Goal: Book appointment/travel/reservation

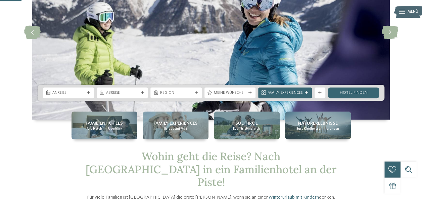
scroll to position [76, 0]
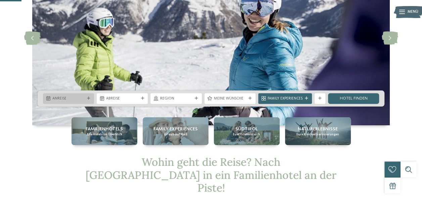
click at [83, 100] on span "Anreise" at bounding box center [68, 98] width 32 height 5
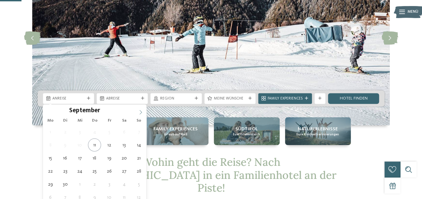
click at [142, 111] on icon at bounding box center [140, 112] width 5 height 5
type input "****"
click at [142, 111] on icon at bounding box center [140, 112] width 5 height 5
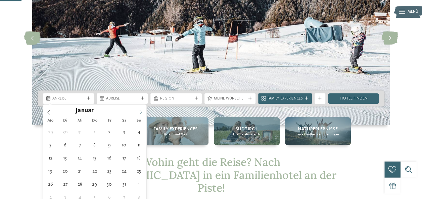
click at [142, 111] on icon at bounding box center [140, 112] width 5 height 5
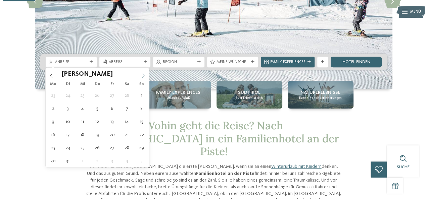
scroll to position [113, 0]
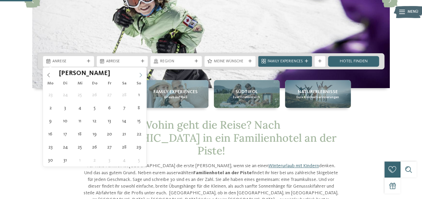
type div "[DATE]"
type input "****"
drag, startPoint x: 142, startPoint y: 111, endPoint x: 96, endPoint y: 107, distance: 45.8
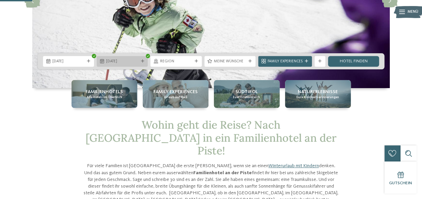
click at [130, 61] on span "[DATE]" at bounding box center [122, 61] width 32 height 5
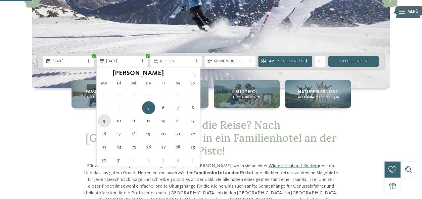
type div "[DATE]"
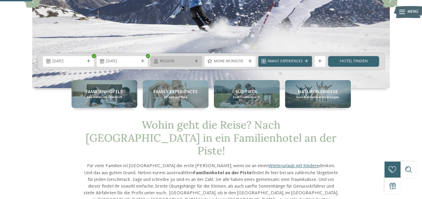
click at [185, 64] on span "Region" at bounding box center [176, 61] width 32 height 5
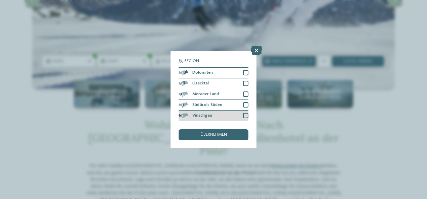
click at [227, 114] on div "Vinschgau" at bounding box center [214, 116] width 70 height 11
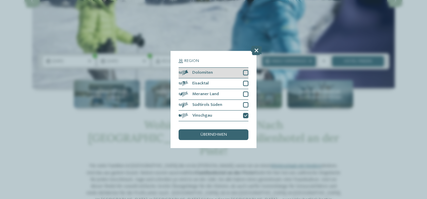
click at [227, 72] on div "Dolomiten" at bounding box center [214, 73] width 70 height 11
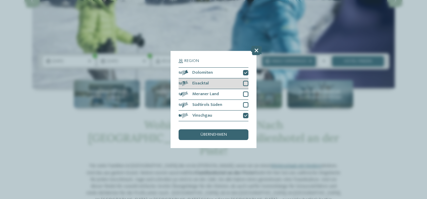
click at [229, 83] on div "Eisacktal" at bounding box center [214, 84] width 70 height 11
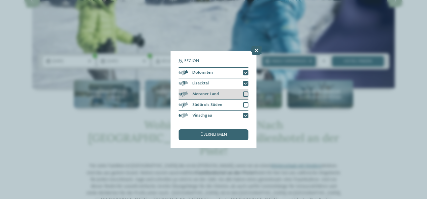
click at [230, 91] on div "Meraner Land" at bounding box center [214, 94] width 70 height 11
click at [232, 102] on div "Südtirols Süden" at bounding box center [214, 105] width 70 height 11
click at [232, 136] on div "übernehmen" at bounding box center [214, 135] width 70 height 11
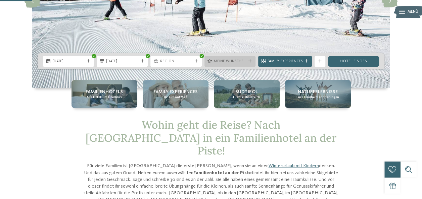
click at [245, 60] on span "Meine Wünsche" at bounding box center [230, 61] width 32 height 5
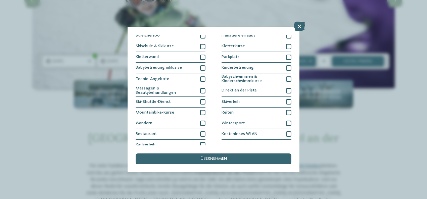
scroll to position [82, 0]
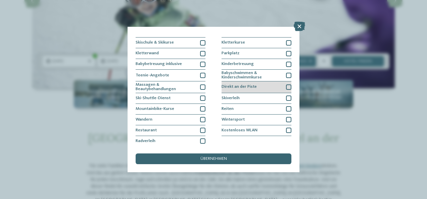
click at [286, 87] on div at bounding box center [288, 87] width 5 height 5
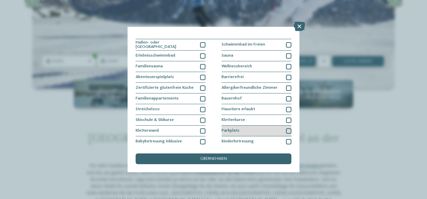
scroll to position [0, 0]
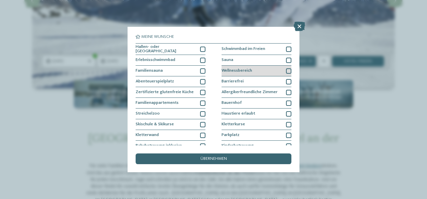
click at [286, 71] on div at bounding box center [288, 70] width 5 height 5
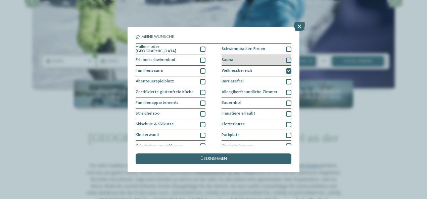
click at [286, 60] on div at bounding box center [288, 60] width 5 height 5
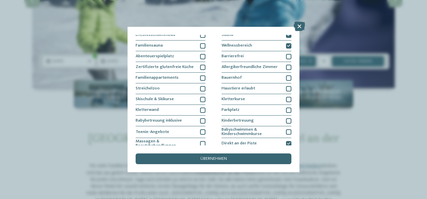
scroll to position [27, 0]
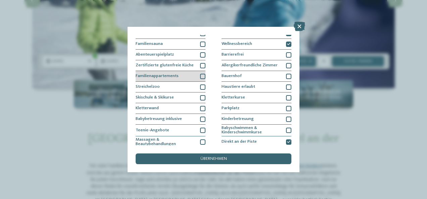
click at [200, 75] on div at bounding box center [202, 76] width 5 height 5
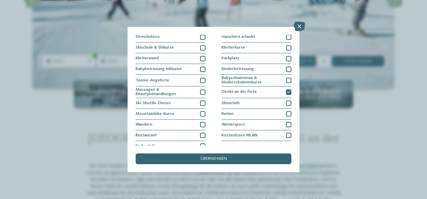
scroll to position [82, 0]
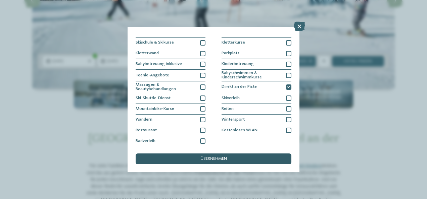
click at [223, 159] on span "übernehmen" at bounding box center [213, 159] width 27 height 4
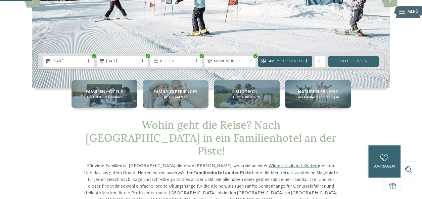
click at [308, 61] on div at bounding box center [306, 61] width 5 height 3
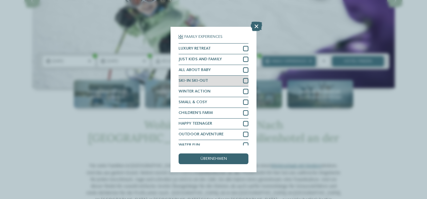
click at [243, 79] on div at bounding box center [245, 80] width 5 height 5
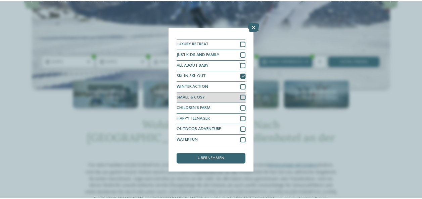
scroll to position [0, 0]
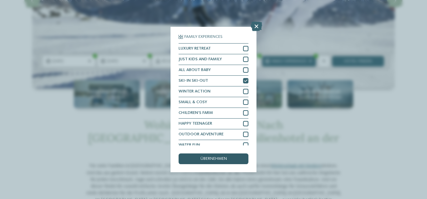
click at [227, 160] on span "übernehmen" at bounding box center [213, 159] width 27 height 4
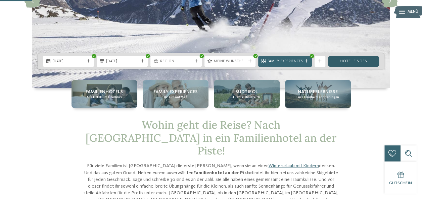
click at [352, 61] on link "Hotel finden" at bounding box center [353, 61] width 51 height 11
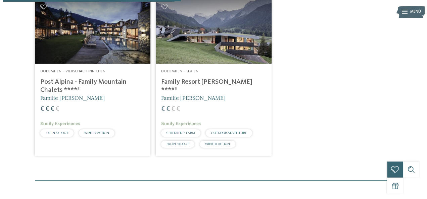
scroll to position [207, 0]
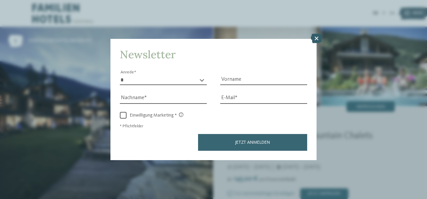
click at [314, 38] on icon at bounding box center [316, 38] width 11 height 9
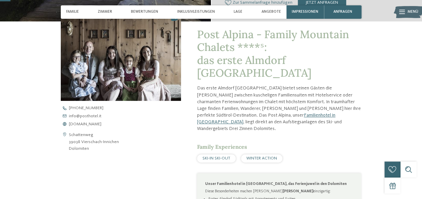
scroll to position [204, 0]
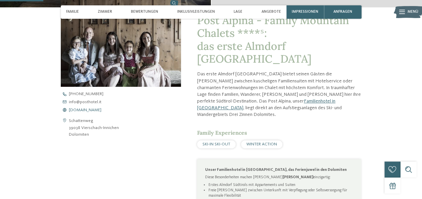
click at [81, 111] on span "www.postalpina.it" at bounding box center [85, 110] width 33 height 4
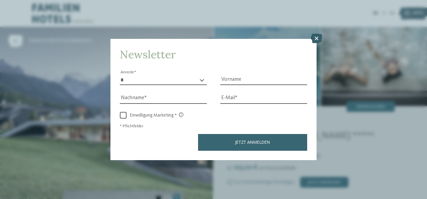
click at [318, 39] on icon at bounding box center [316, 38] width 11 height 9
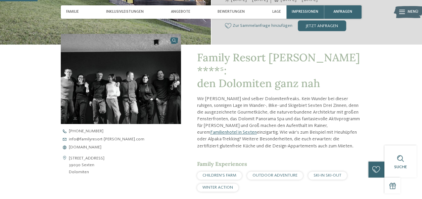
scroll to position [155, 0]
click at [100, 148] on span "www.familyresort-rainer.com" at bounding box center [85, 148] width 33 height 4
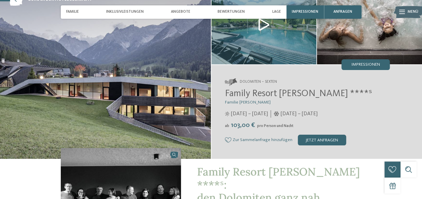
scroll to position [0, 0]
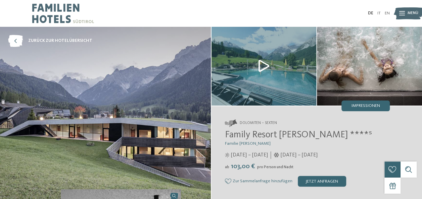
click at [160, 97] on img at bounding box center [105, 114] width 211 height 174
click at [65, 13] on img at bounding box center [63, 13] width 62 height 27
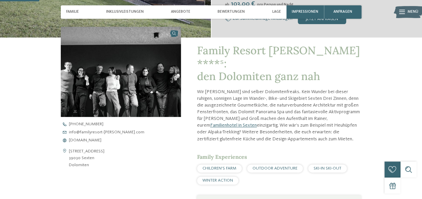
scroll to position [163, 0]
click at [97, 139] on span "www.familyresort-rainer.com" at bounding box center [85, 140] width 33 height 4
